Goal: Feedback & Contribution: Contribute content

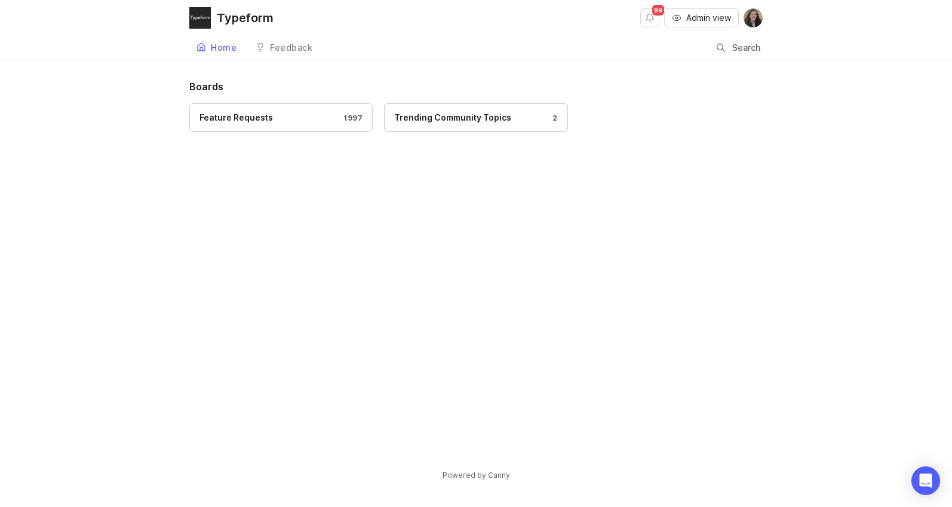
click at [326, 121] on div "Feature Requests 1997" at bounding box center [280, 117] width 163 height 13
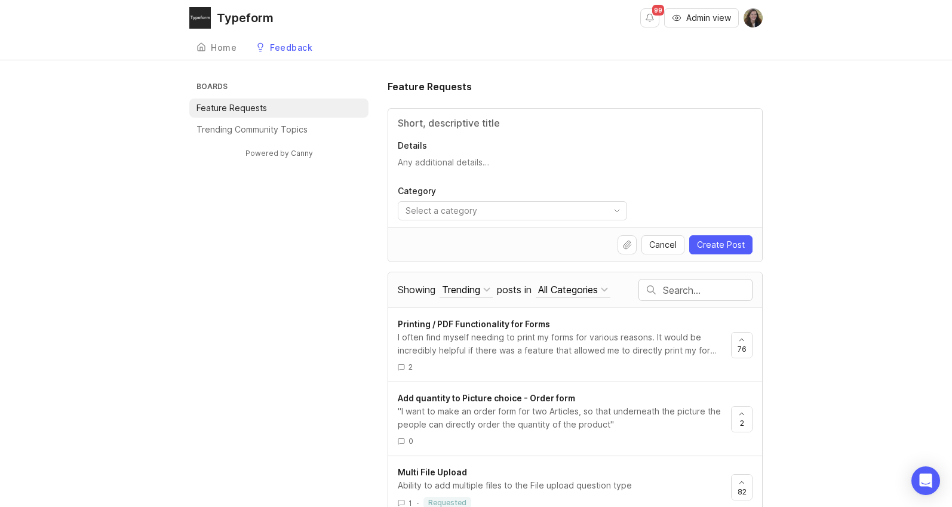
click at [527, 208] on html "Typeform 99 Admin view Create Home Feedback Feature Requests 1997 Boards Featur…" at bounding box center [476, 253] width 952 height 507
type input "langua"
click at [710, 204] on html "Typeform 99 Admin view Create Home Feedback Feature Requests 1997 Boards Featur…" at bounding box center [476, 253] width 952 height 507
click at [726, 239] on span "Create Post" at bounding box center [721, 244] width 48 height 12
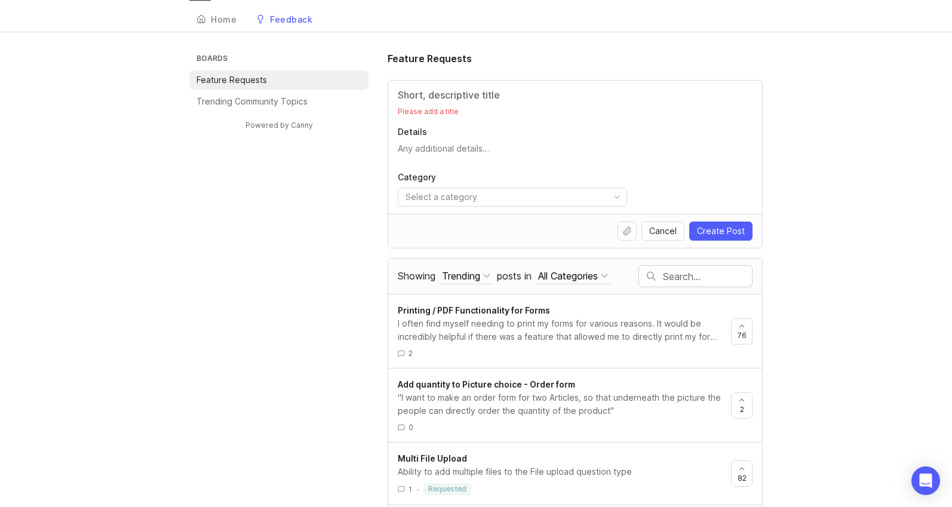
click at [283, 16] on div "Feedback" at bounding box center [291, 20] width 42 height 8
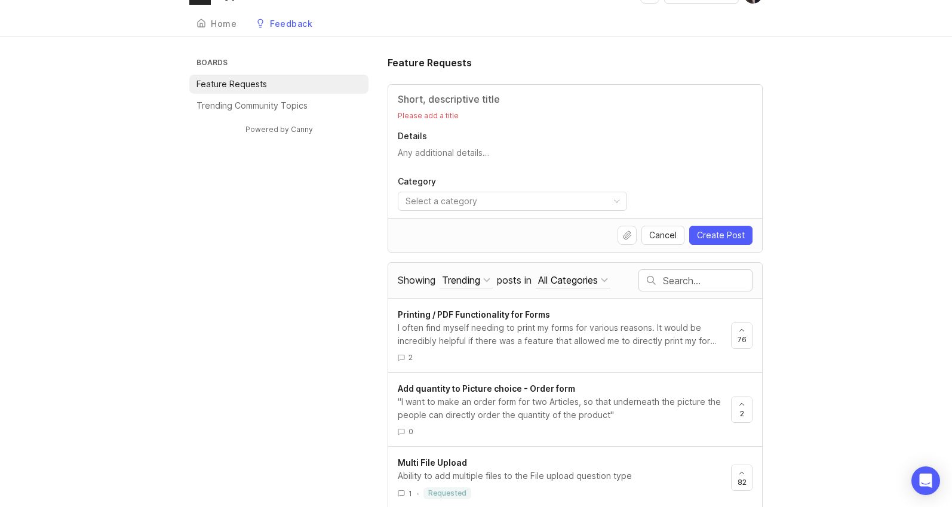
click at [287, 25] on div "Feedback" at bounding box center [291, 24] width 42 height 8
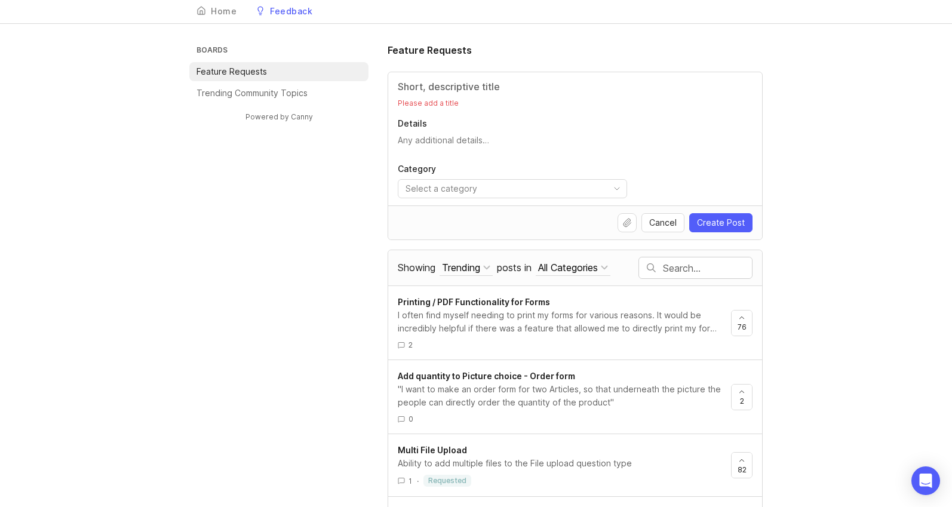
scroll to position [39, 0]
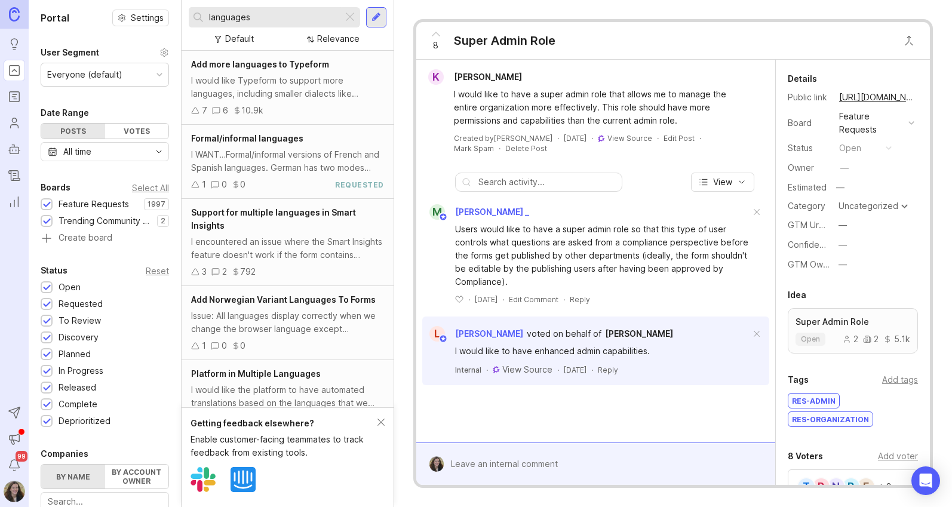
click at [297, 60] on span "Add more languages to Typeform" at bounding box center [260, 64] width 138 height 10
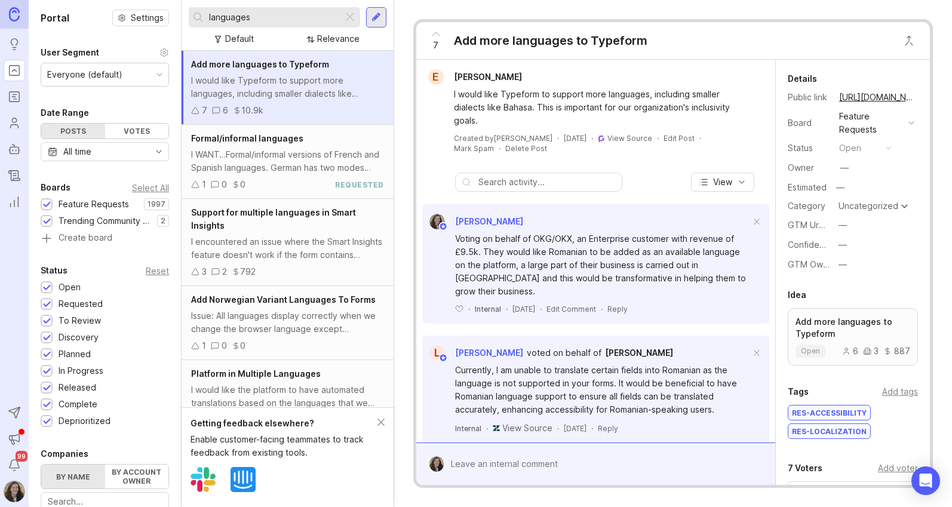
click at [257, 15] on input "languages" at bounding box center [273, 17] width 129 height 13
type input "latvian"
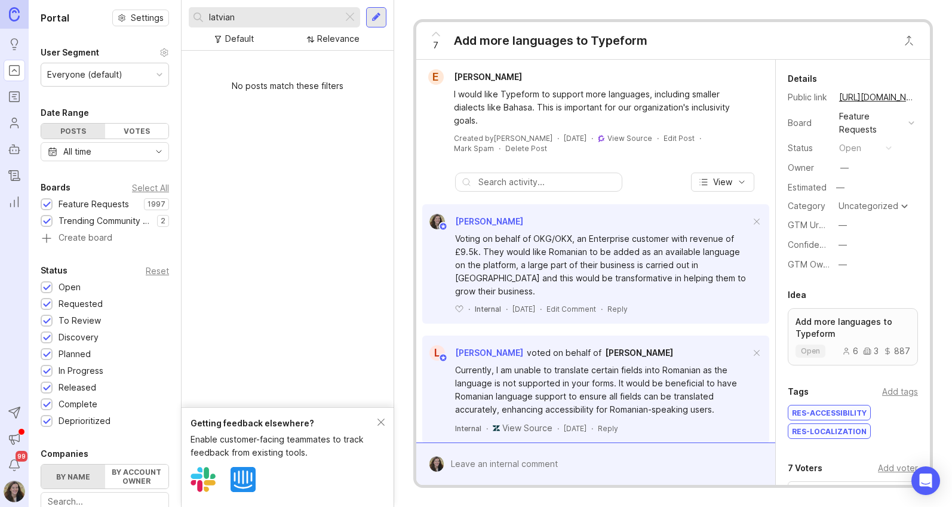
click at [383, 21] on div at bounding box center [376, 17] width 20 height 20
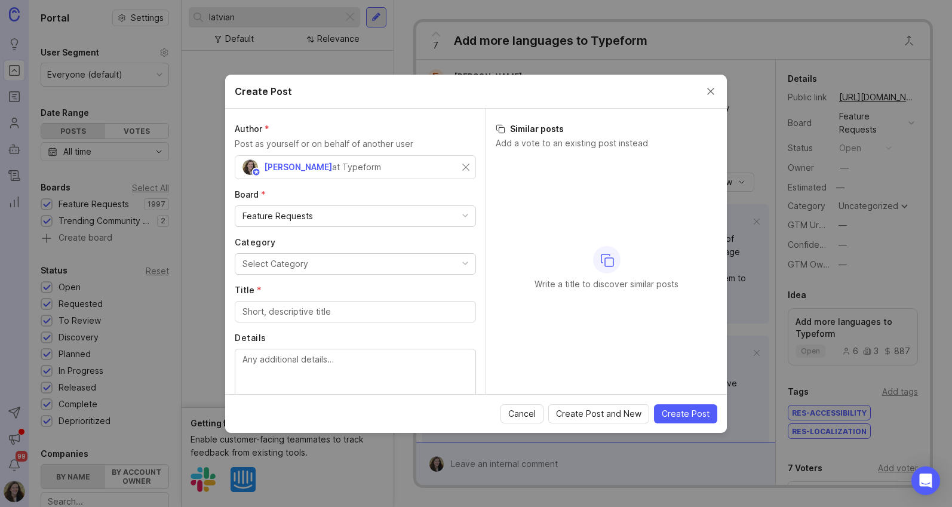
click at [361, 167] on div "at Typeform" at bounding box center [356, 167] width 49 height 13
click at [396, 168] on div "[PERSON_NAME] at Typeform" at bounding box center [352, 167] width 220 height 16
click at [315, 170] on input "text" at bounding box center [355, 167] width 226 height 13
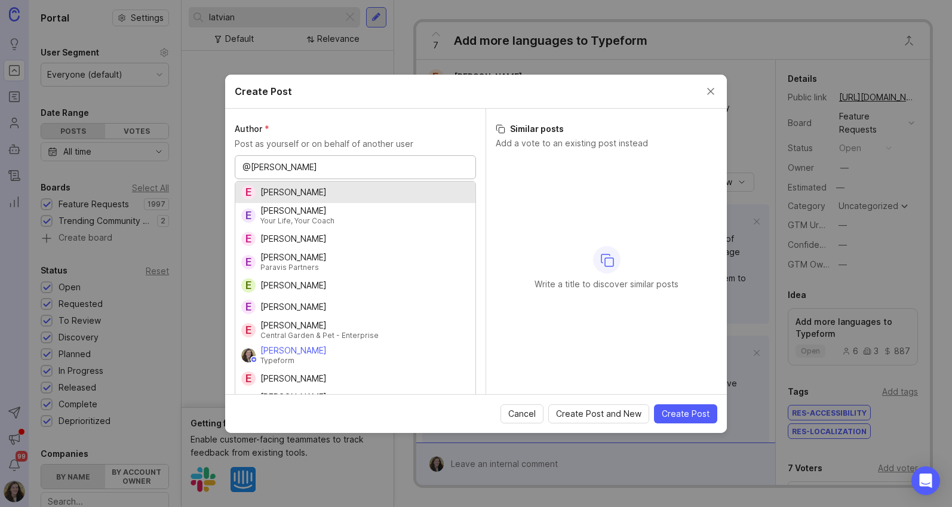
type input "@[PERSON_NAME]"
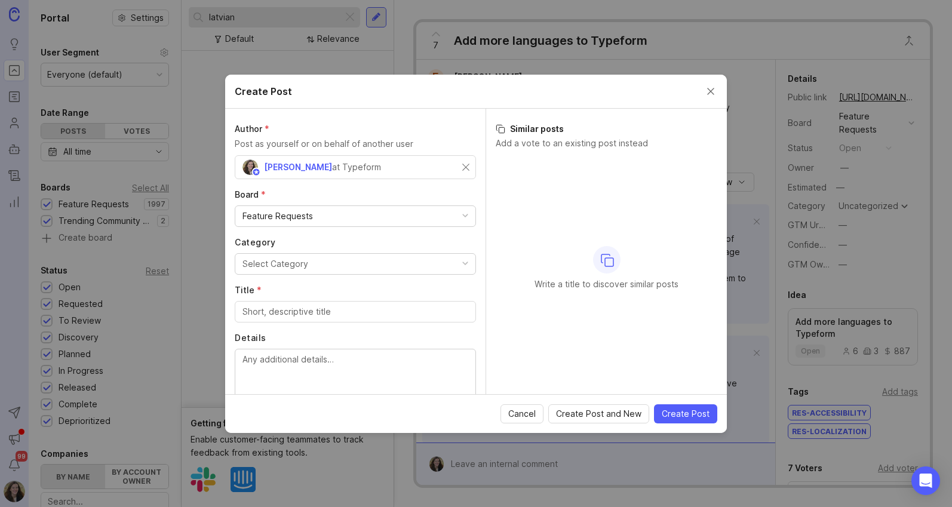
click at [381, 171] on div "[PERSON_NAME] at Typeform" at bounding box center [316, 167] width 148 height 16
click at [365, 168] on div "at Typeform" at bounding box center [356, 167] width 49 height 13
click at [384, 165] on div "[PERSON_NAME] at Typeform" at bounding box center [352, 167] width 220 height 16
click at [284, 213] on div "Feature Requests" at bounding box center [277, 216] width 70 height 13
click at [287, 214] on div "Feature Requests" at bounding box center [277, 216] width 70 height 13
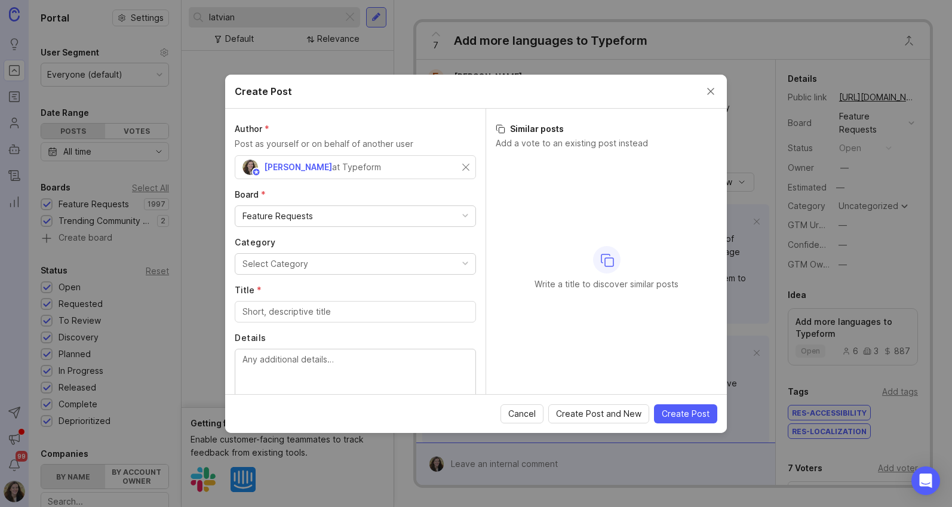
click at [285, 257] on div "Select Category" at bounding box center [275, 263] width 66 height 13
type input "l"
type input "a"
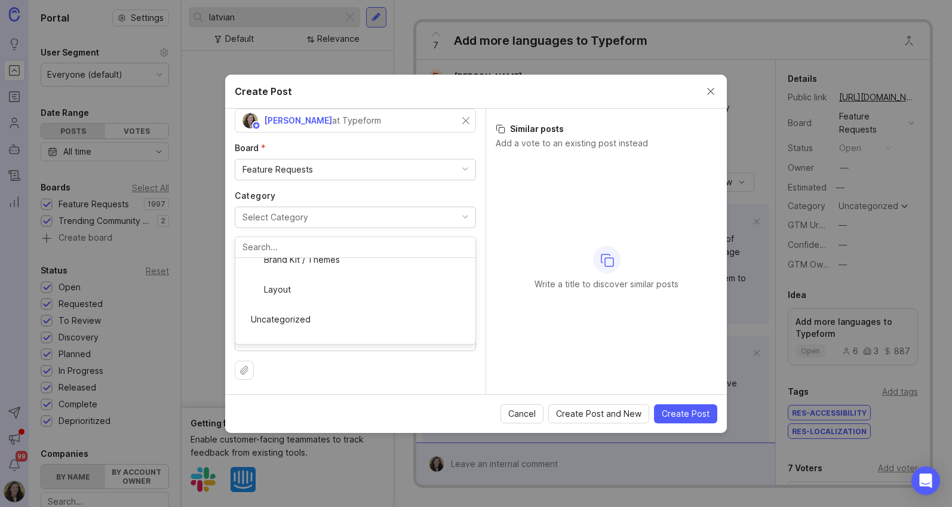
click at [349, 357] on div "Author * Post as yourself or on behalf of another user [PERSON_NAME] at Typefor…" at bounding box center [355, 251] width 260 height 285
click at [522, 412] on span "Cancel" at bounding box center [521, 414] width 27 height 12
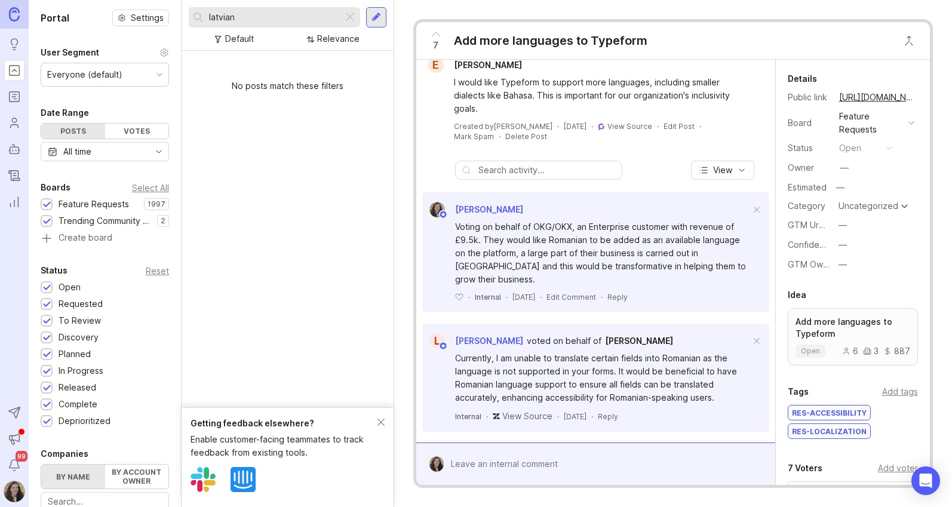
scroll to position [0, 0]
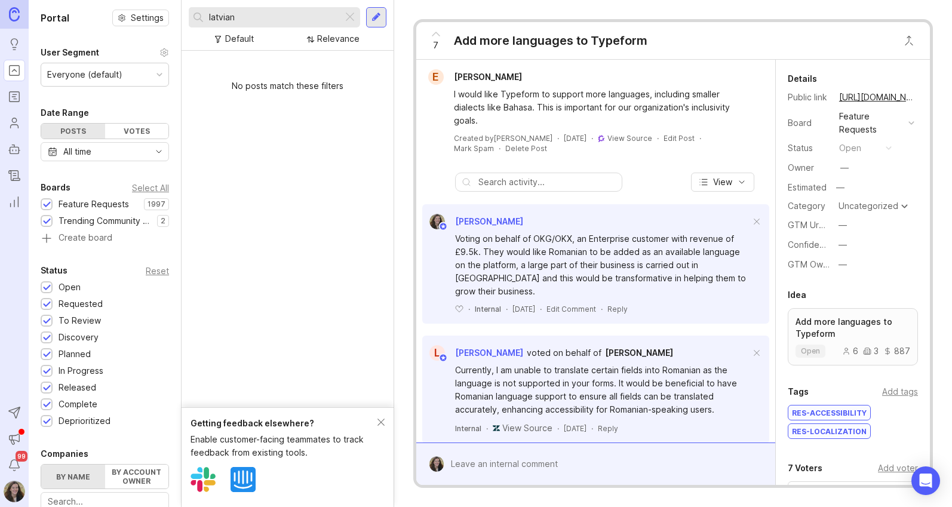
click at [224, 17] on input "latvian" at bounding box center [273, 17] width 129 height 13
type input "language"
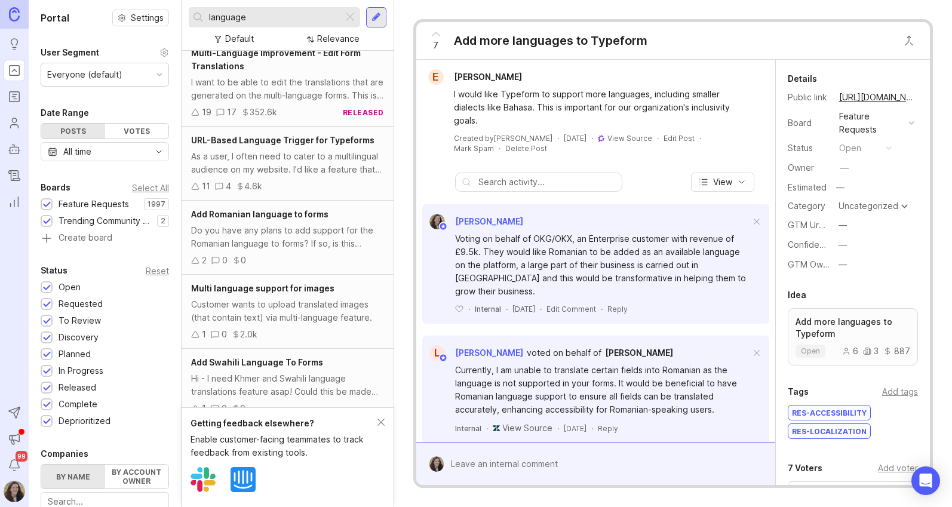
scroll to position [587, 0]
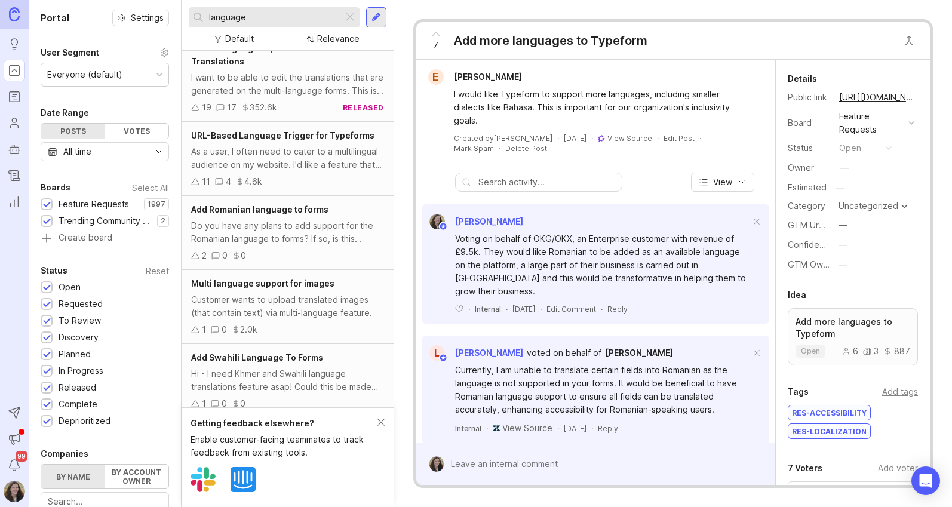
click at [295, 206] on span "Add Romanian language to forms" at bounding box center [259, 209] width 137 height 10
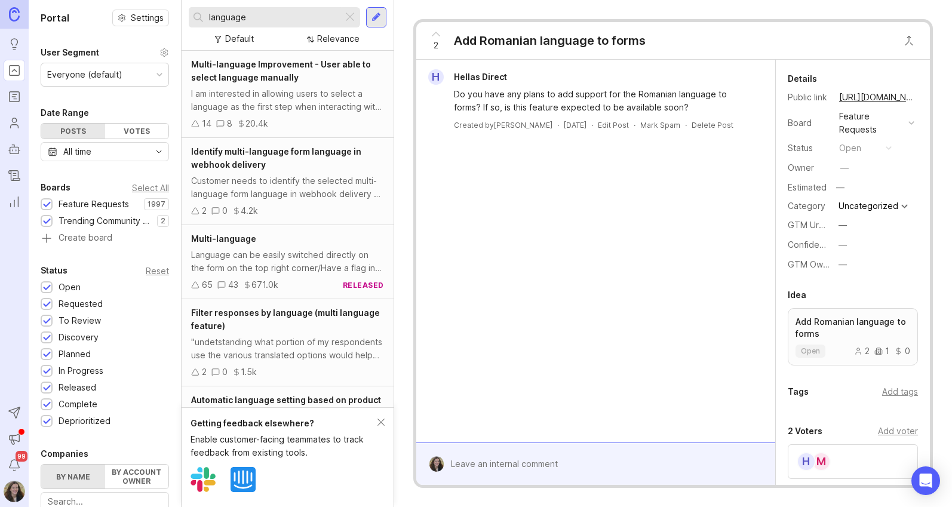
click at [377, 14] on div at bounding box center [376, 17] width 10 height 11
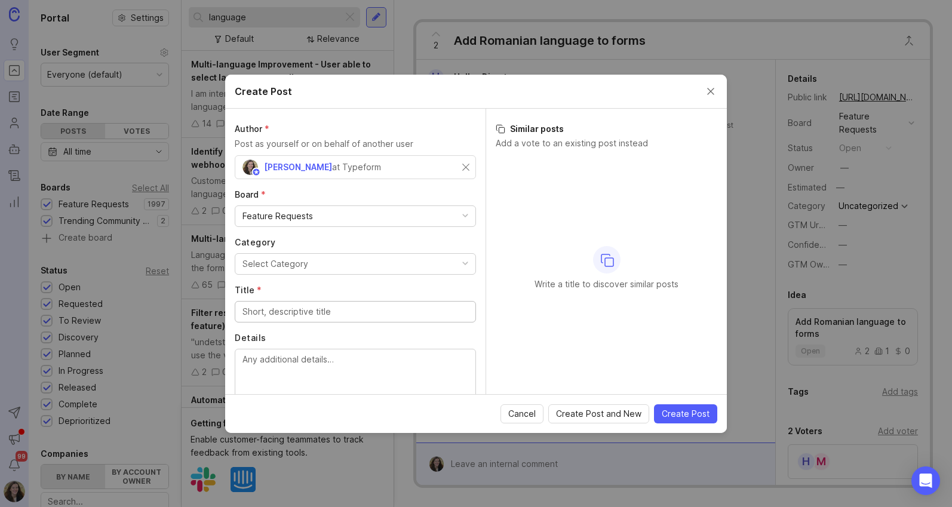
click at [300, 266] on div "Select Category" at bounding box center [275, 263] width 66 height 13
click at [276, 309] on input "Title *" at bounding box center [355, 311] width 226 height 13
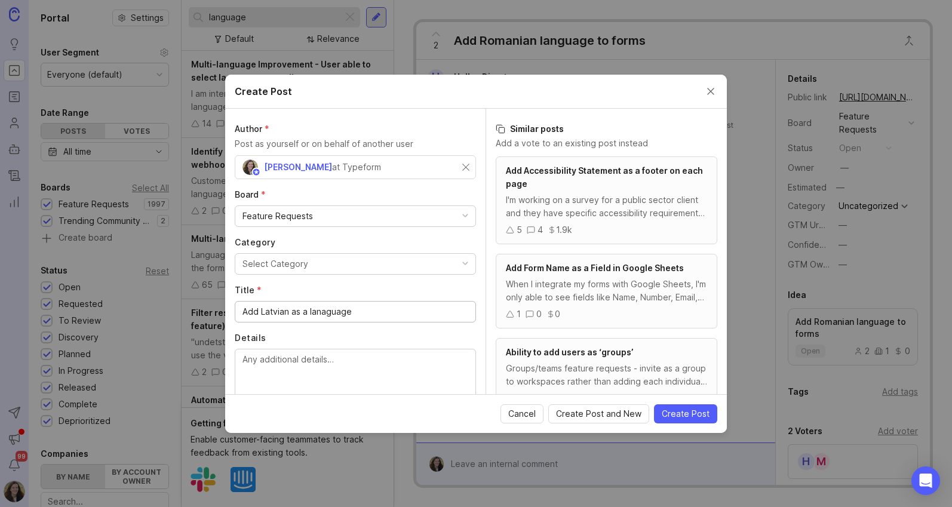
type input "Add Latvian as a lanaguage"
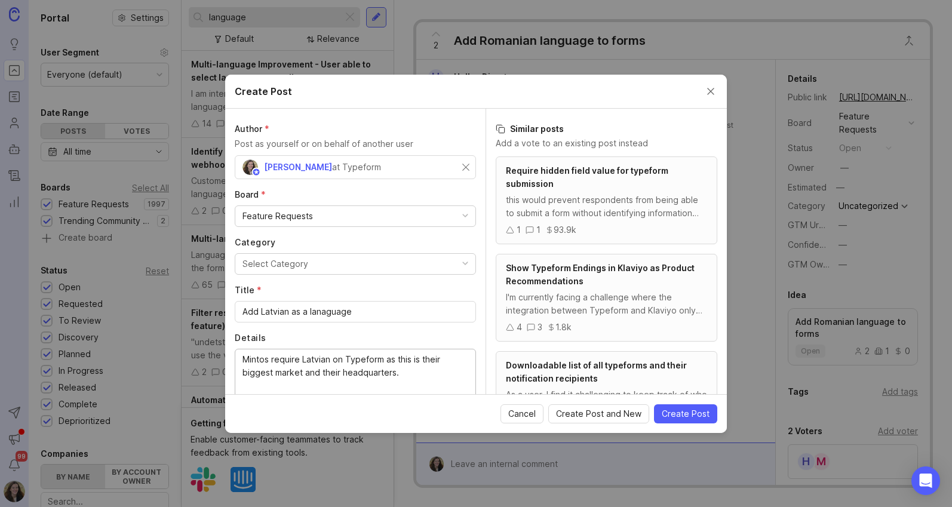
click at [331, 372] on textarea "Mintos require Latvian on Typeform as this is their biggest market and their he…" at bounding box center [355, 372] width 226 height 39
drag, startPoint x: 331, startPoint y: 372, endPoint x: 387, endPoint y: 323, distance: 74.4
click at [331, 372] on textarea "Mintos require Latvian on Typeform as this is their biggest market and their he…" at bounding box center [355, 372] width 226 height 39
click at [398, 370] on textarea "Mintos require Latvian on Typeform as this is their biggest market and headquar…" at bounding box center [355, 372] width 226 height 39
click at [243, 355] on textarea "Mintos require Latvian on Typeform as this is their biggest market and headquar…" at bounding box center [355, 372] width 226 height 39
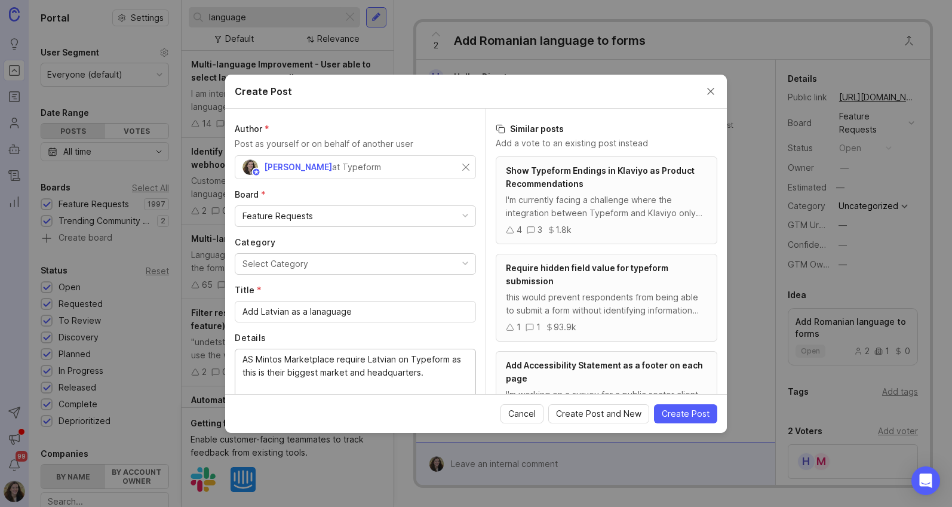
click at [432, 375] on textarea "AS Mintos Marketplace require Latvian on Typeform as this is their biggest mark…" at bounding box center [355, 372] width 226 height 39
paste textarea "01JTN0F48MFPQ3W6FDVB57BSFN"
type textarea "AS Mintos Marketplace require Latvian on Typeform as this is their biggest mark…"
click at [672, 411] on span "Create Post" at bounding box center [685, 414] width 48 height 12
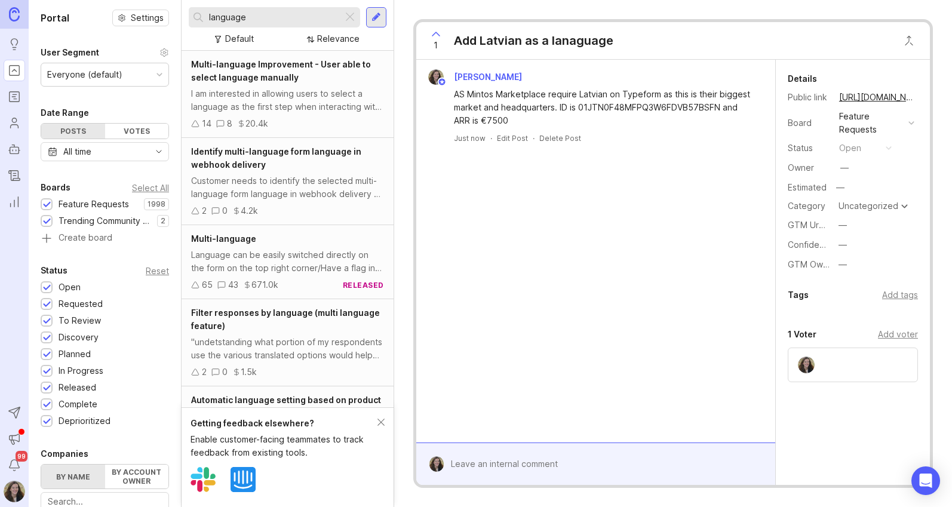
click at [894, 298] on div "Add tags" at bounding box center [900, 294] width 36 height 13
click at [851, 326] on input "text" at bounding box center [852, 319] width 115 height 13
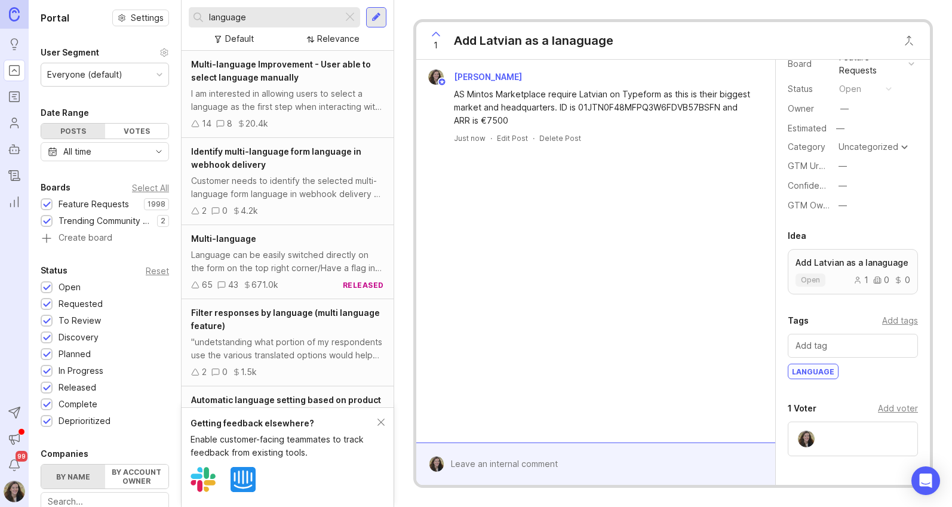
scroll to position [138, 0]
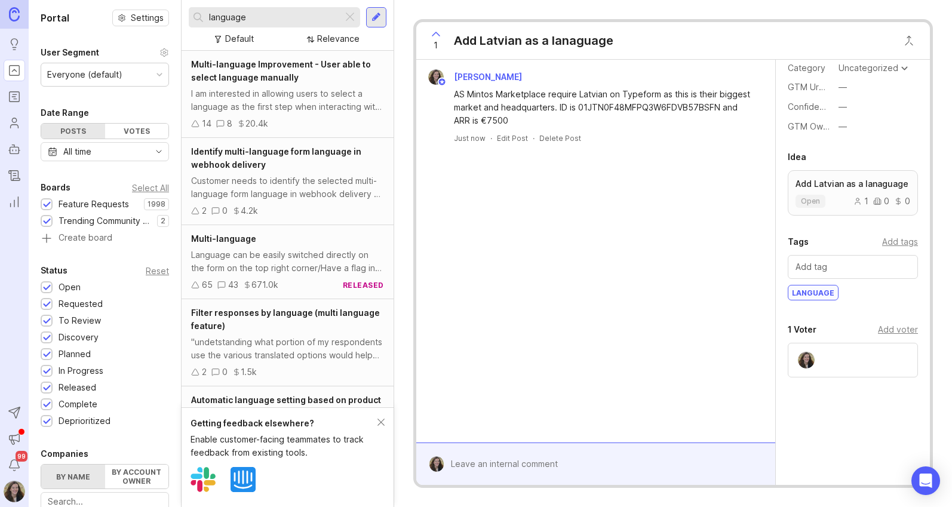
click at [849, 352] on div at bounding box center [852, 360] width 130 height 35
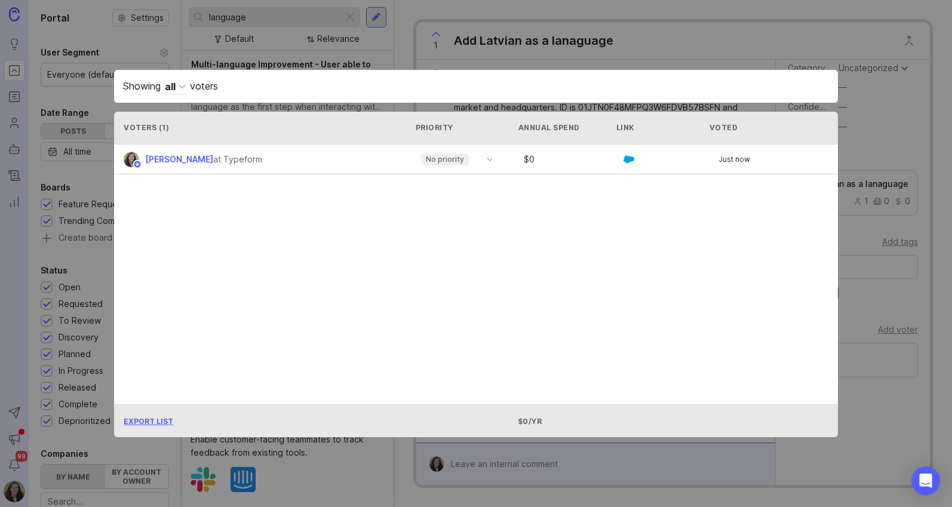
click at [234, 88] on div "Showing all voters" at bounding box center [475, 86] width 705 height 15
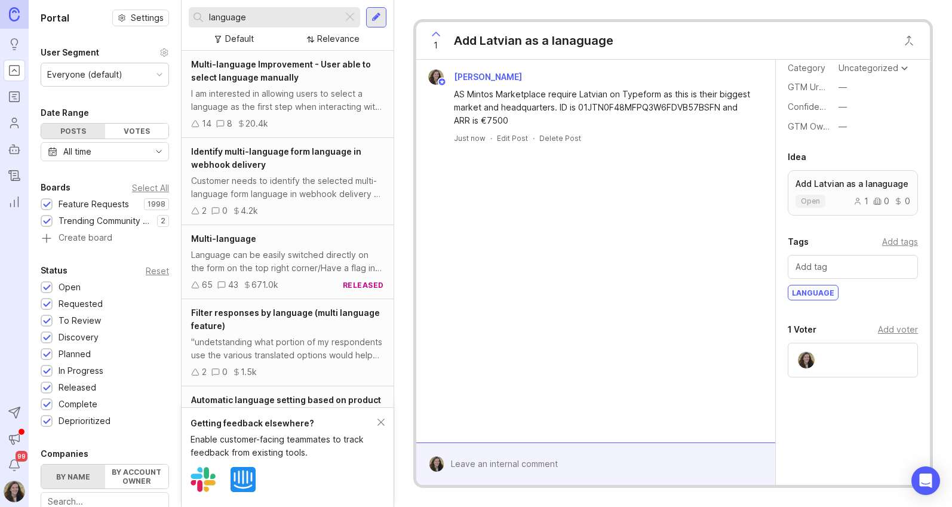
click at [513, 469] on div at bounding box center [604, 463] width 320 height 23
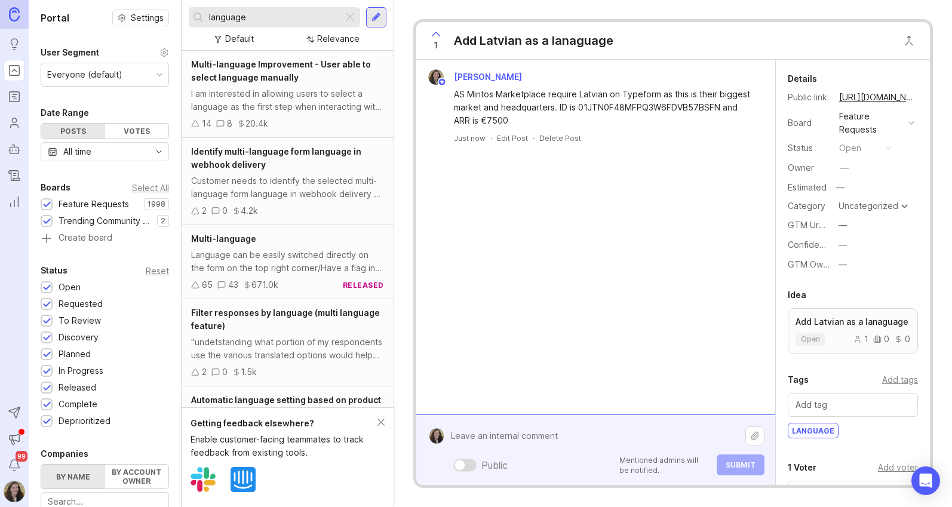
scroll to position [4, 0]
